Goal: Complete application form: Complete application form

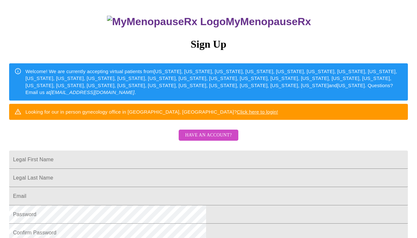
scroll to position [48, 0]
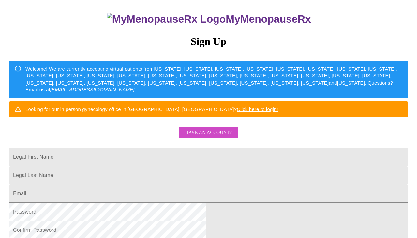
click at [208, 137] on span "Have an account?" at bounding box center [208, 132] width 47 height 8
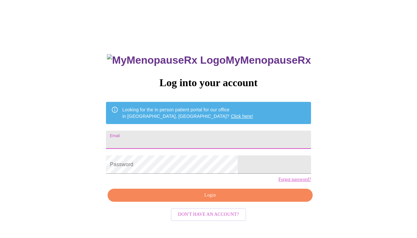
click at [205, 139] on input "Email" at bounding box center [208, 139] width 205 height 18
type input "[EMAIL_ADDRESS][DOMAIN_NAME]"
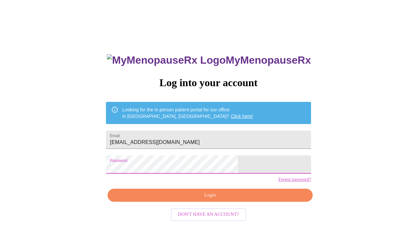
click at [209, 199] on span "Login" at bounding box center [210, 195] width 190 height 8
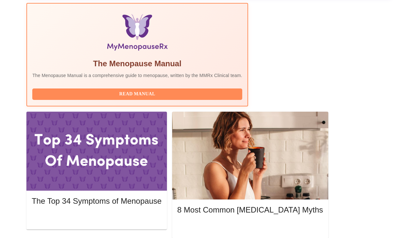
scroll to position [216, 0]
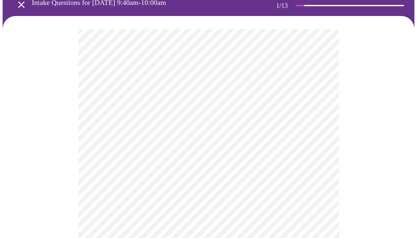
scroll to position [45, 0]
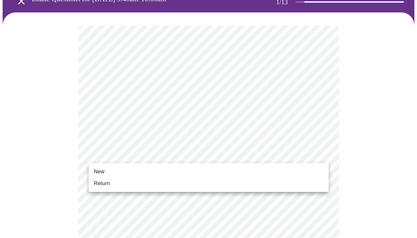
click at [215, 185] on li "Return" at bounding box center [209, 183] width 240 height 12
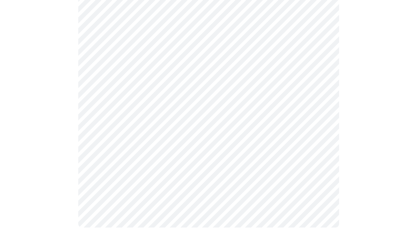
scroll to position [0, 0]
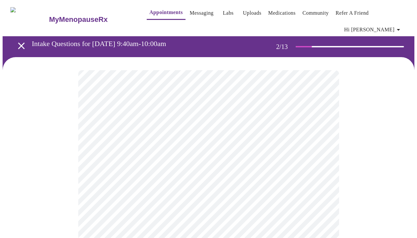
click at [296, 144] on body "MyMenopauseRx Appointments Messaging Labs Uploads Medications Community Refer a…" at bounding box center [208, 203] width 411 height 401
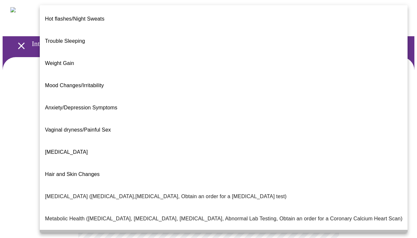
click at [234, 229] on li "Period Problems" at bounding box center [224, 240] width 368 height 22
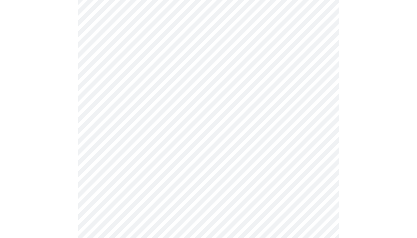
scroll to position [93, 0]
click at [235, 117] on body "MyMenopauseRx Appointments Messaging Labs Uploads Medications Community Refer a…" at bounding box center [208, 107] width 411 height 397
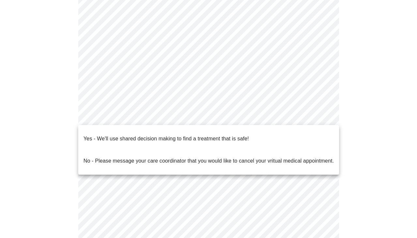
click at [232, 135] on p "Yes - We'll use shared decision making to find a treatment that is safe!" at bounding box center [165, 139] width 165 height 8
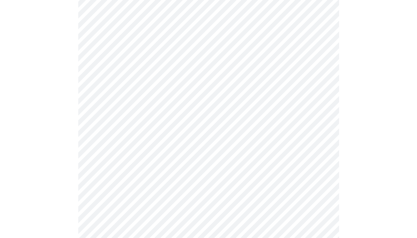
scroll to position [79, 0]
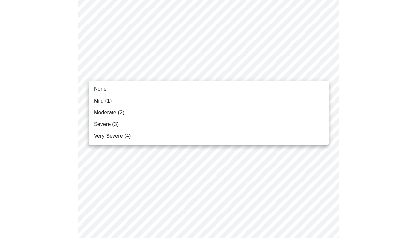
click at [253, 113] on li "Moderate (2)" at bounding box center [209, 113] width 240 height 12
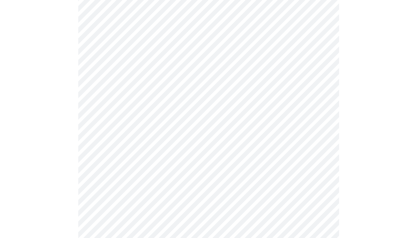
scroll to position [118, 0]
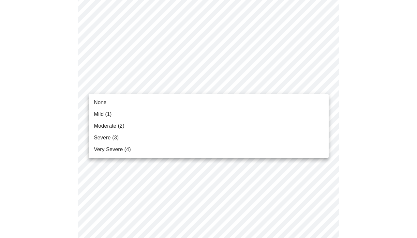
click at [229, 111] on li "Mild (1)" at bounding box center [209, 114] width 240 height 12
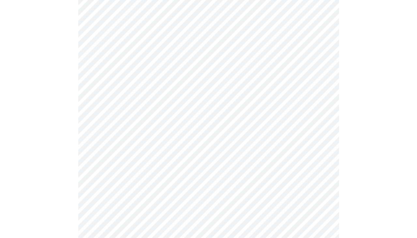
scroll to position [149, 0]
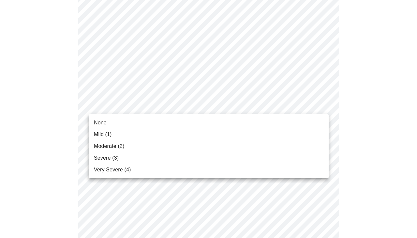
click at [215, 133] on li "Mild (1)" at bounding box center [209, 134] width 240 height 12
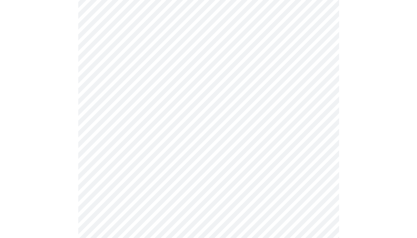
scroll to position [177, 0]
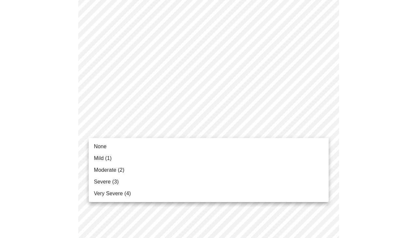
click at [210, 145] on li "None" at bounding box center [209, 146] width 240 height 12
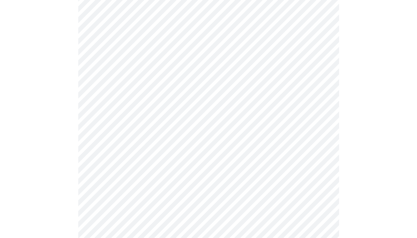
scroll to position [237, 0]
click at [208, 108] on body "MyMenopauseRx Appointments Messaging Labs Uploads Medications Community Refer a…" at bounding box center [208, 185] width 411 height 839
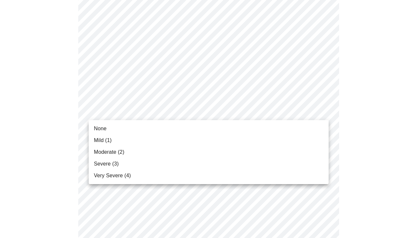
click at [190, 151] on li "Moderate (2)" at bounding box center [209, 152] width 240 height 12
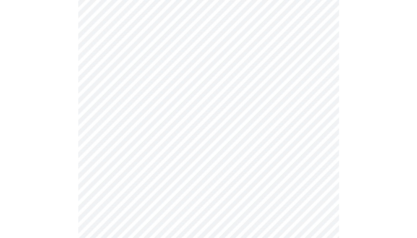
scroll to position [274, 0]
click at [196, 118] on body "MyMenopauseRx Appointments Messaging Labs Uploads Medications Community Refer a…" at bounding box center [208, 143] width 411 height 830
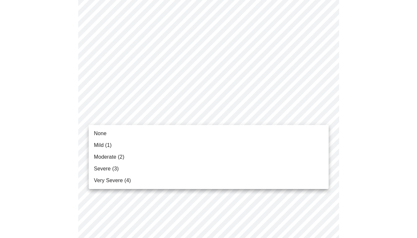
click at [191, 145] on li "Mild (1)" at bounding box center [209, 145] width 240 height 12
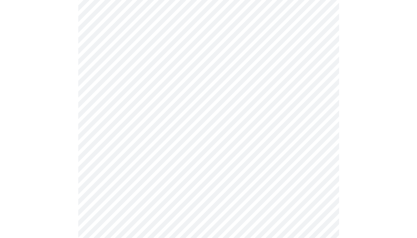
scroll to position [327, 0]
click at [195, 117] on body "MyMenopauseRx Appointments Messaging Labs Uploads Medications Community Refer a…" at bounding box center [208, 86] width 411 height 821
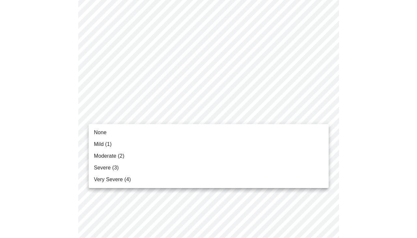
click at [169, 168] on li "Severe (3)" at bounding box center [209, 168] width 240 height 12
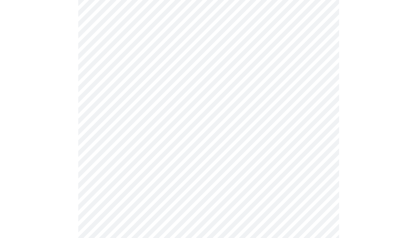
scroll to position [385, 0]
click at [180, 110] on body "MyMenopauseRx Appointments Messaging Labs Uploads Medications Community Refer a…" at bounding box center [208, 24] width 411 height 812
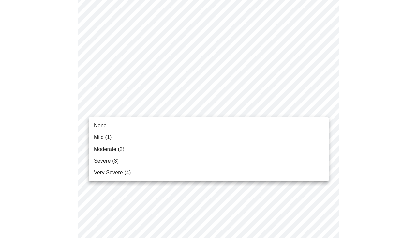
click at [163, 149] on li "Moderate (2)" at bounding box center [209, 149] width 240 height 12
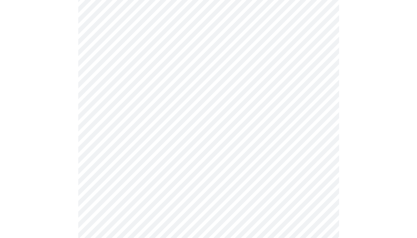
scroll to position [429, 0]
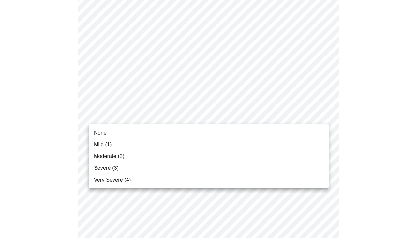
click at [159, 141] on li "Mild (1)" at bounding box center [209, 144] width 240 height 12
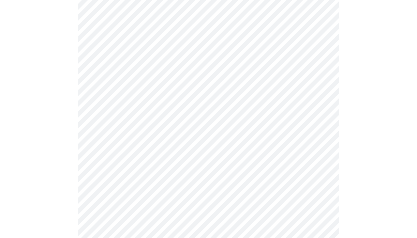
scroll to position [497, 0]
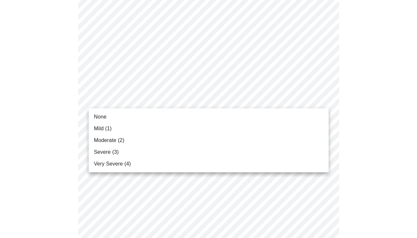
click at [143, 141] on li "Moderate (2)" at bounding box center [209, 140] width 240 height 12
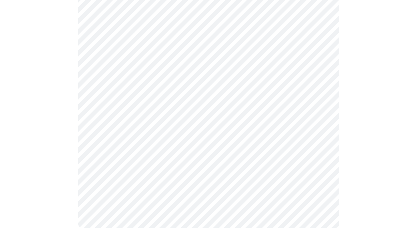
scroll to position [547, 0]
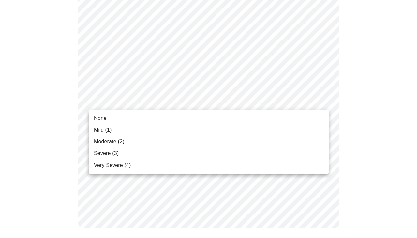
click at [148, 133] on li "Mild (1)" at bounding box center [209, 130] width 240 height 12
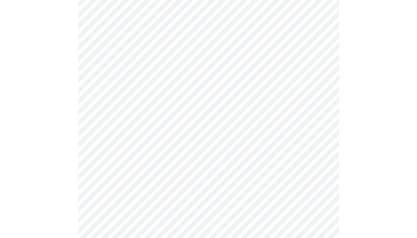
scroll to position [327, 0]
click at [139, 78] on body "MyMenopauseRx Appointments Messaging Labs Uploads Medications Community Refer a…" at bounding box center [208, 1] width 411 height 652
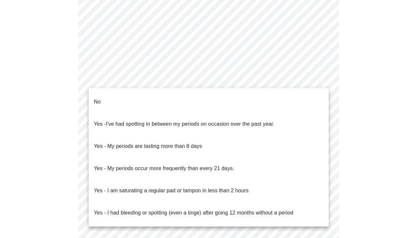
click at [135, 96] on li "No" at bounding box center [209, 102] width 240 height 22
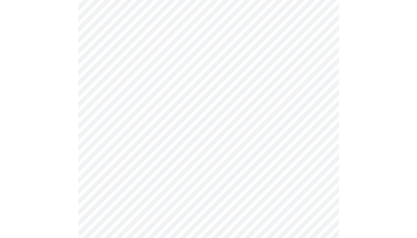
scroll to position [366, 0]
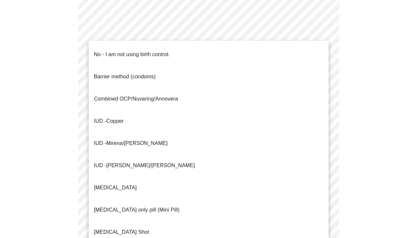
click at [141, 95] on p "Combined OCP/Nuvaring/Annovera" at bounding box center [136, 99] width 84 height 8
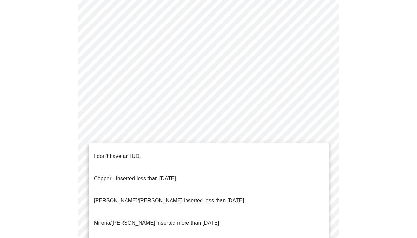
click at [143, 150] on li "I don't have an IUD." at bounding box center [209, 156] width 240 height 22
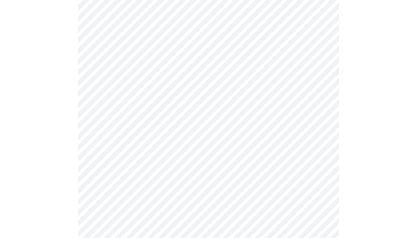
scroll to position [403, 0]
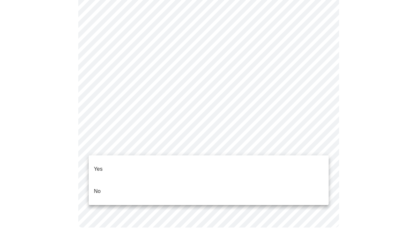
click at [135, 164] on li "Yes" at bounding box center [209, 169] width 240 height 22
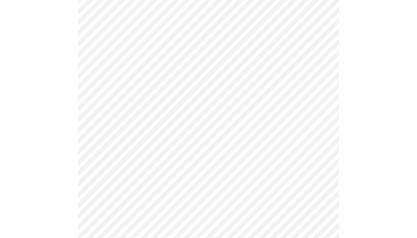
scroll to position [149, 0]
click at [274, 83] on body "MyMenopauseRx Appointments Messaging Labs Uploads Medications Community Refer a…" at bounding box center [208, 99] width 411 height 491
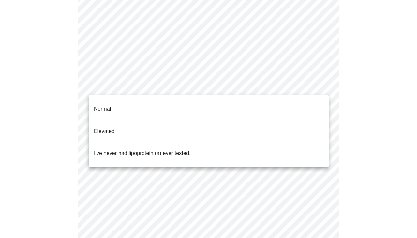
click at [223, 143] on li "I've never had lipoprotein (a) ever tested." at bounding box center [209, 153] width 240 height 22
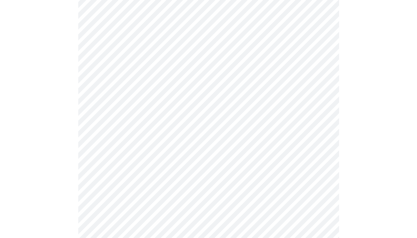
scroll to position [1693, 0]
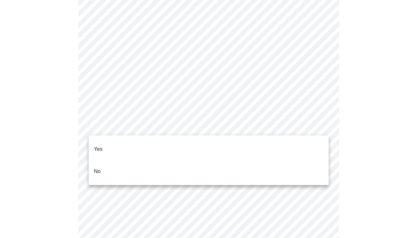
click at [124, 142] on li "Yes" at bounding box center [209, 149] width 240 height 22
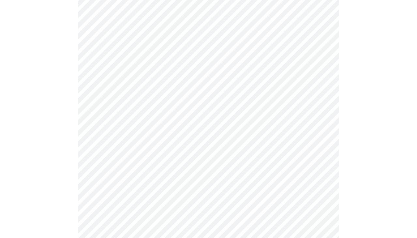
scroll to position [0, 0]
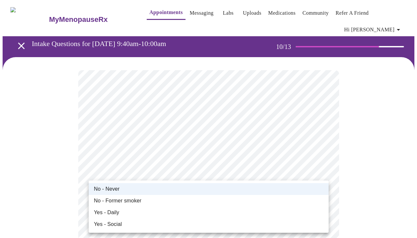
click at [349, 160] on div at bounding box center [208, 119] width 417 height 238
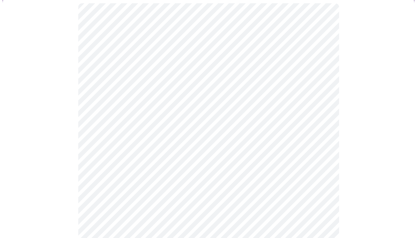
scroll to position [68, 0]
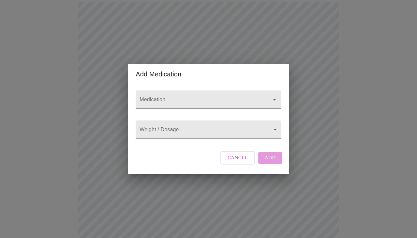
click at [243, 161] on span "Cancel" at bounding box center [237, 157] width 20 height 8
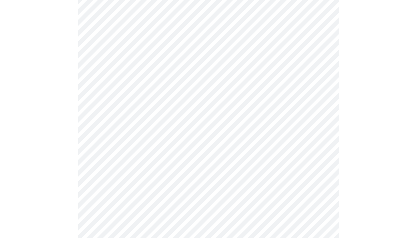
scroll to position [275, 0]
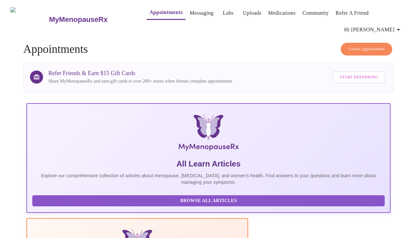
scroll to position [1, 0]
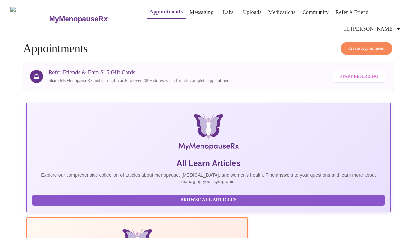
click at [384, 26] on span "Hi [PERSON_NAME]" at bounding box center [373, 28] width 58 height 9
click at [387, 61] on li "Log out" at bounding box center [387, 62] width 30 height 12
